Goal: Check status: Check status

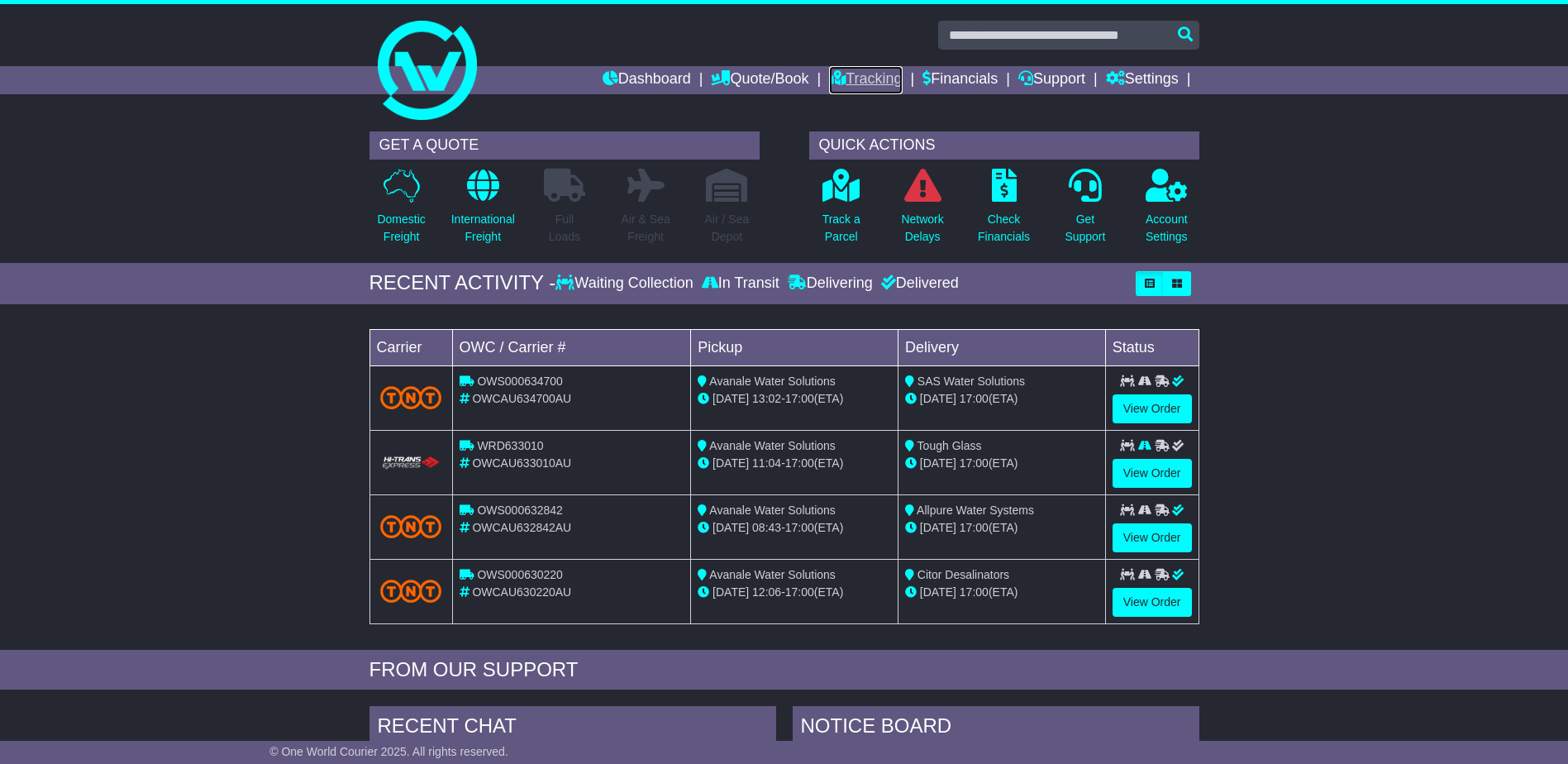
click at [862, 72] on link "Tracking" at bounding box center [865, 79] width 73 height 28
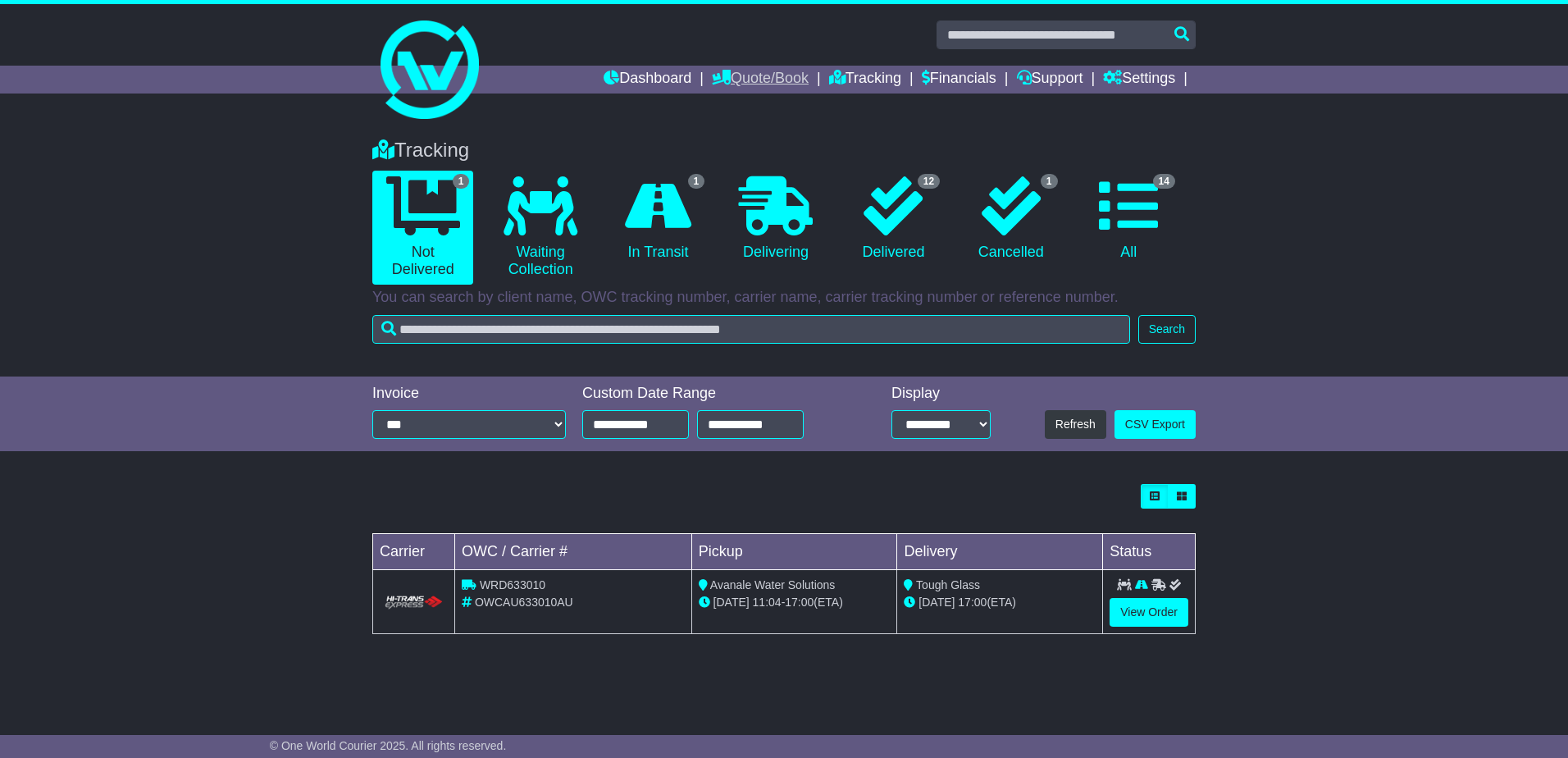
click at [743, 76] on link "Quote/Book" at bounding box center [760, 79] width 97 height 28
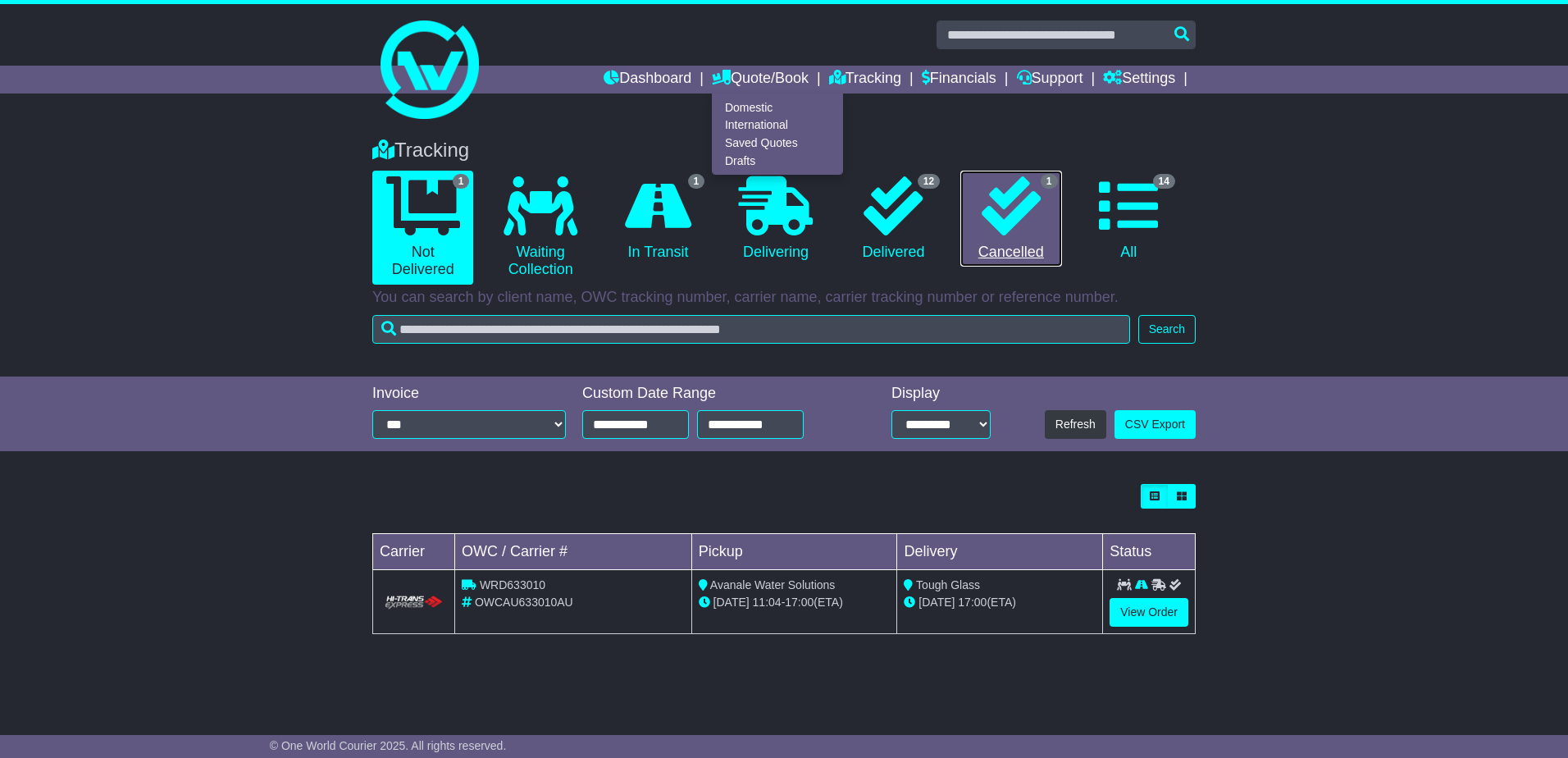
click at [983, 226] on icon at bounding box center [1011, 206] width 59 height 59
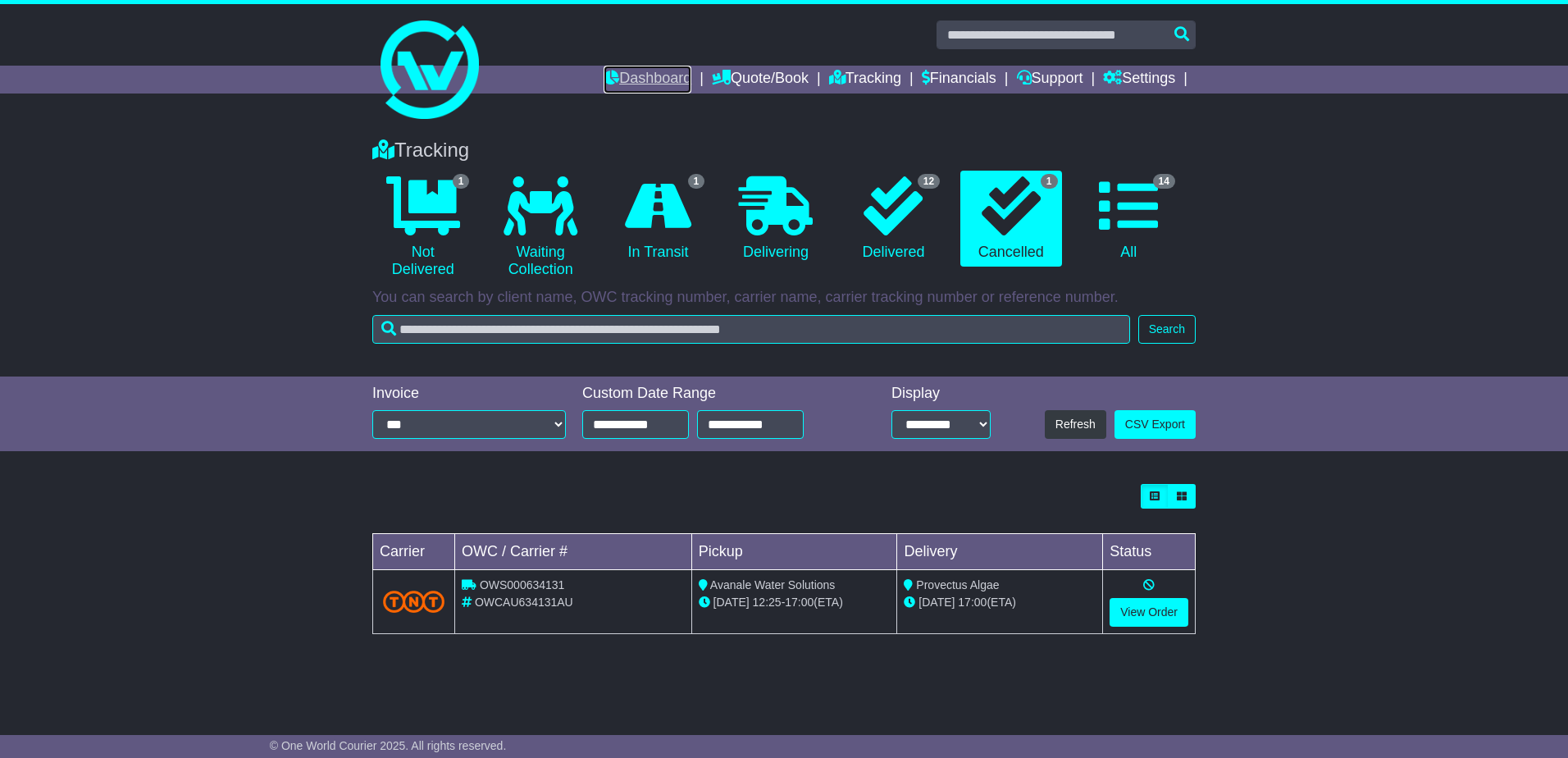
click at [664, 69] on link "Dashboard" at bounding box center [647, 79] width 88 height 28
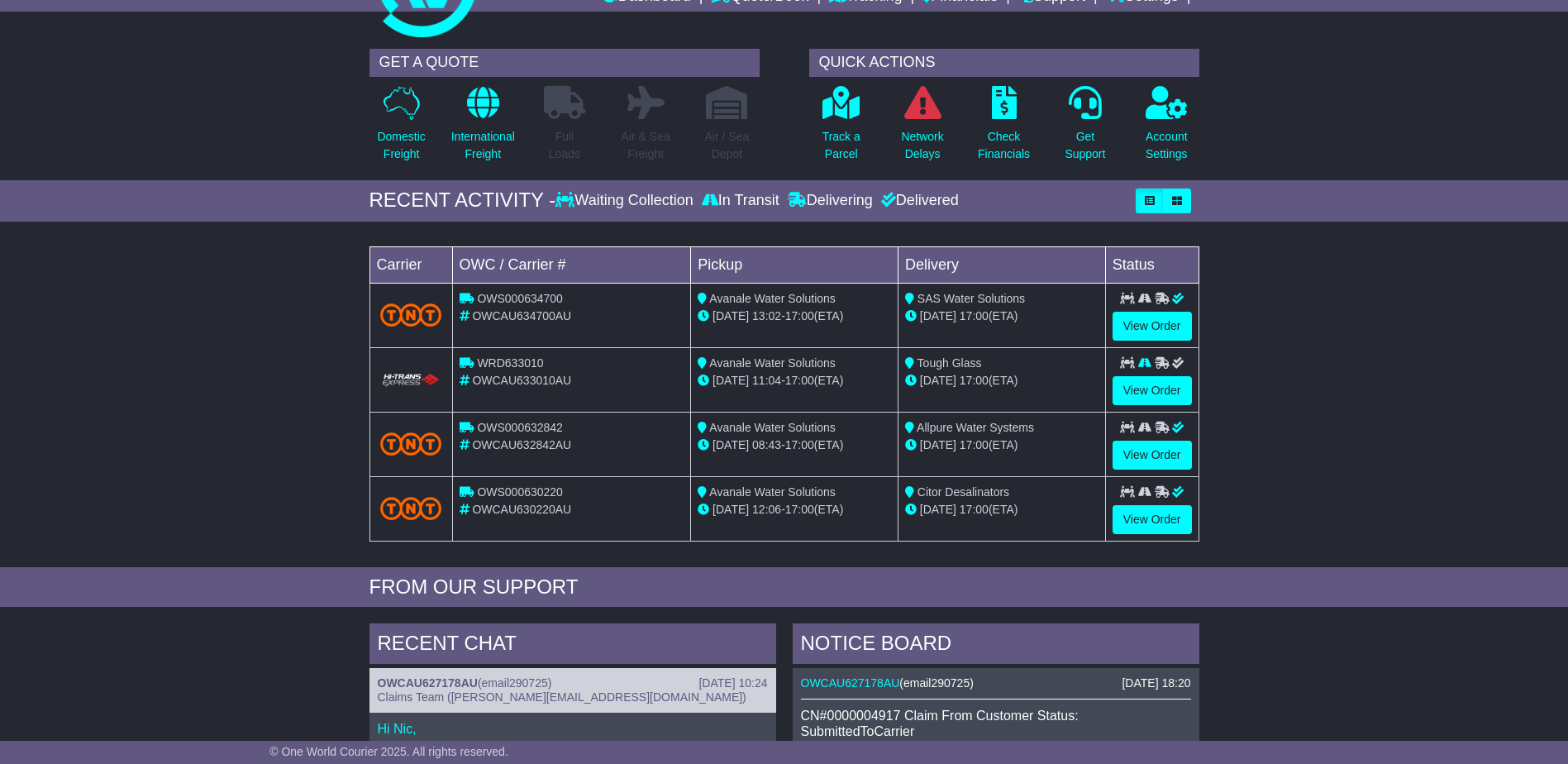
scroll to position [414, 0]
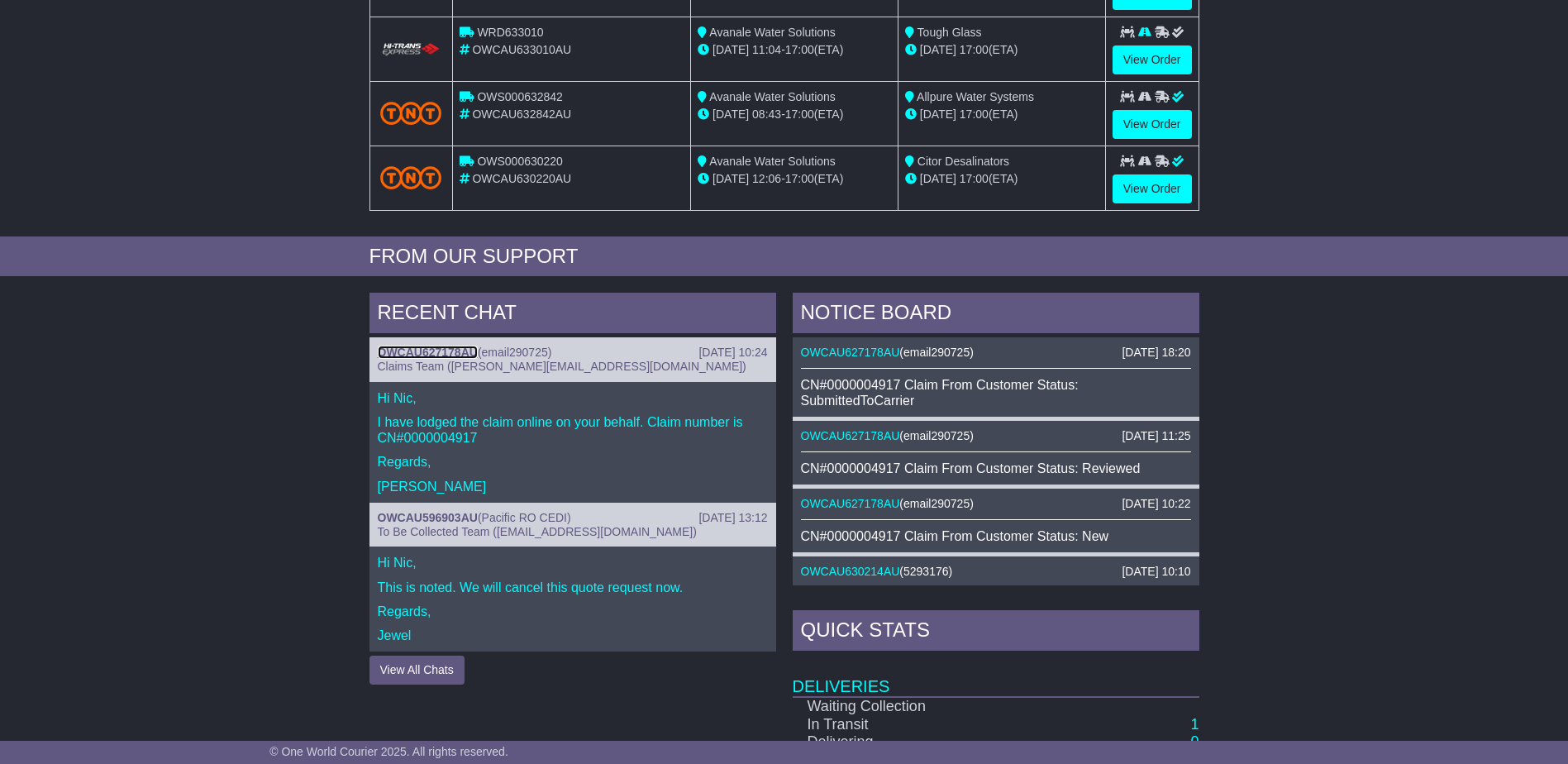
click at [414, 345] on link "OWCAU627178AU" at bounding box center [427, 351] width 100 height 14
